Goal: Find specific page/section: Find specific page/section

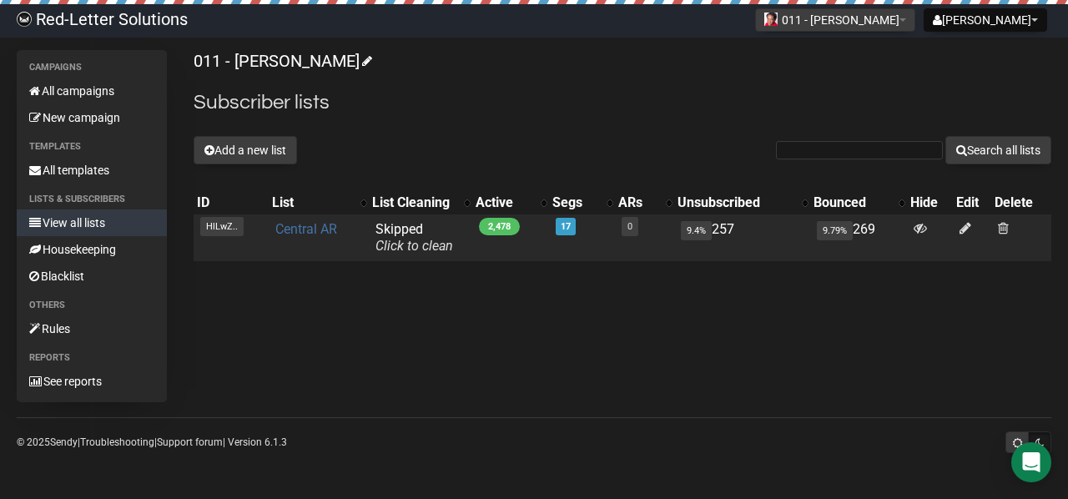
click at [293, 224] on link "Central AR" at bounding box center [306, 229] width 62 height 16
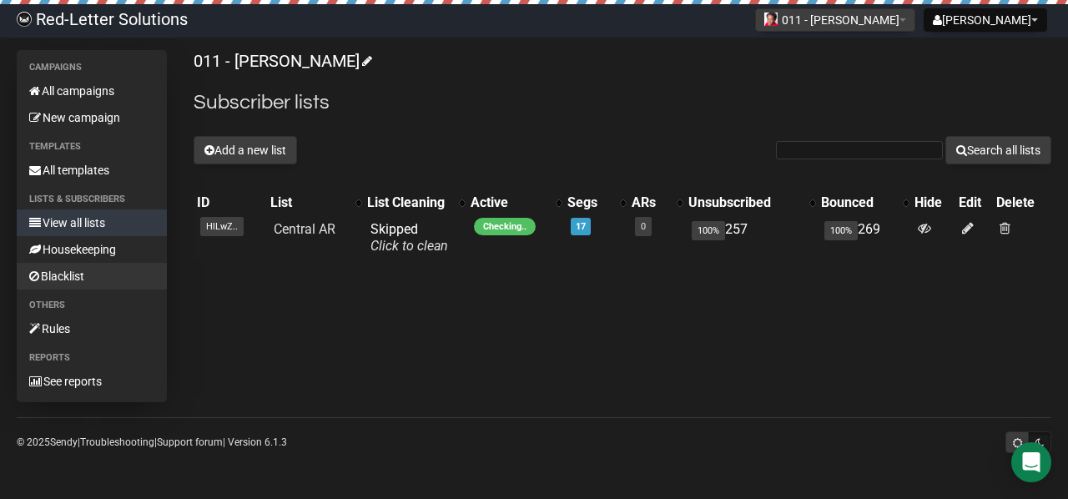
click at [77, 279] on link "Blacklist" at bounding box center [92, 276] width 150 height 27
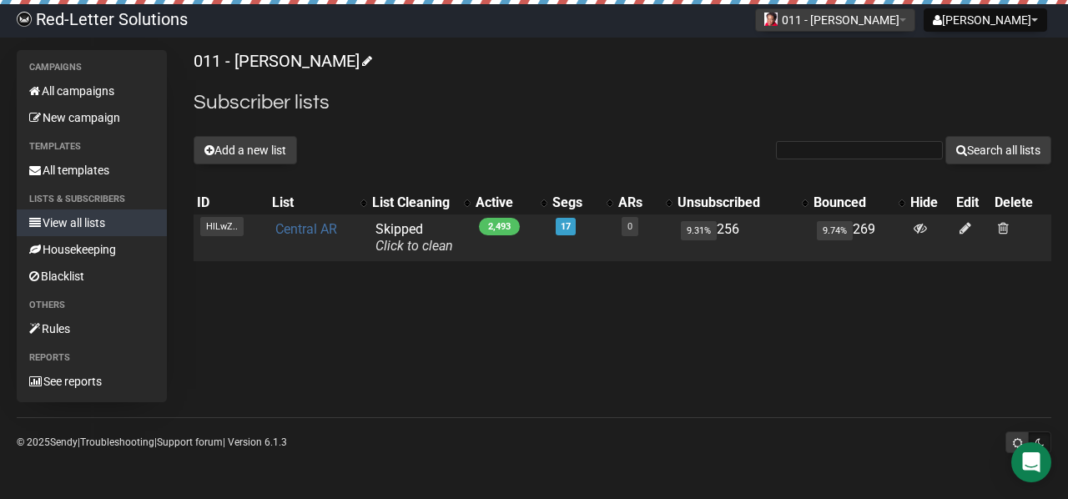
click at [299, 224] on link "Central AR" at bounding box center [306, 229] width 62 height 16
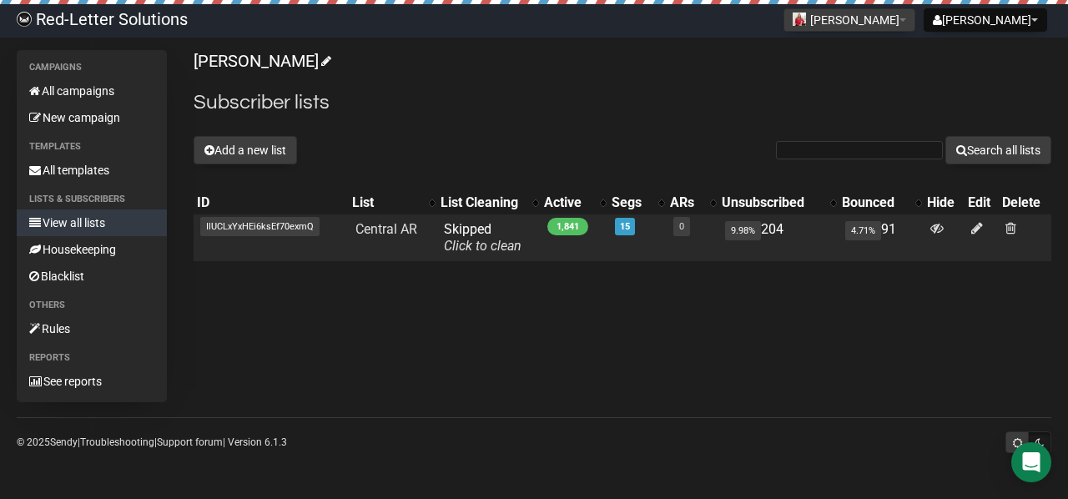
click at [280, 229] on span "IlUCLxYxHEi6ksEf70exmQ" at bounding box center [259, 226] width 119 height 19
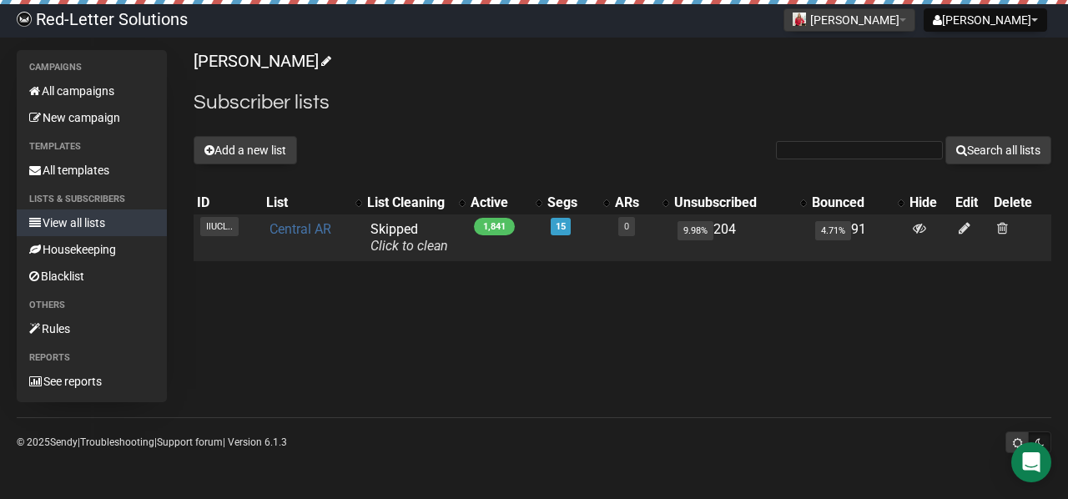
click at [307, 234] on link "Central AR" at bounding box center [300, 229] width 62 height 16
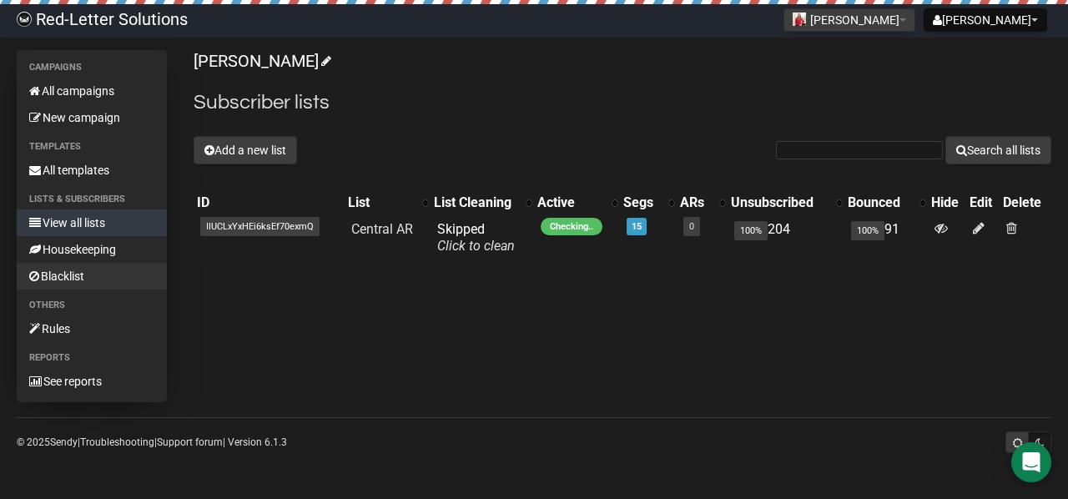
click at [70, 278] on link "Blacklist" at bounding box center [92, 276] width 150 height 27
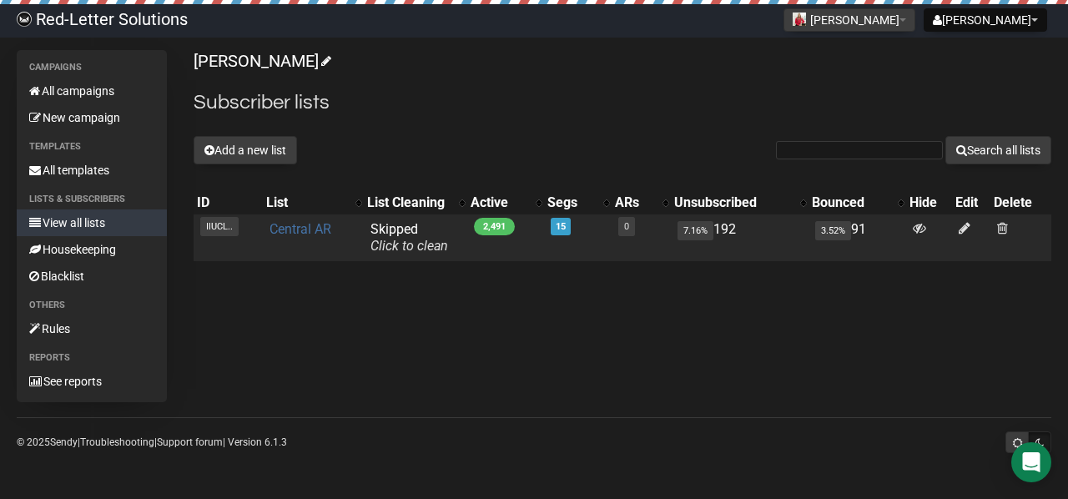
click at [310, 223] on link "Central AR" at bounding box center [300, 229] width 62 height 16
